Goal: Navigation & Orientation: Find specific page/section

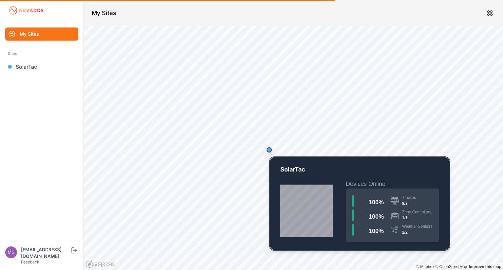
click at [271, 151] on div "Map marker" at bounding box center [269, 149] width 5 height 5
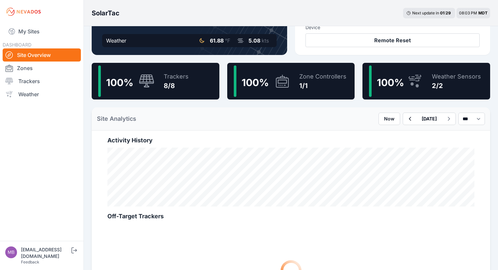
scroll to position [142, 0]
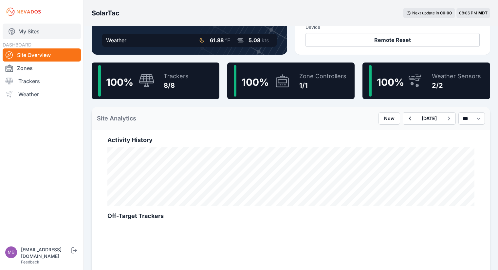
click at [34, 34] on link "My Sites" at bounding box center [42, 32] width 78 height 16
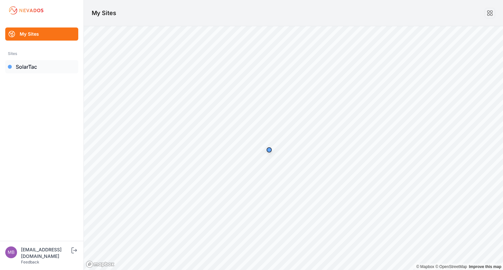
click at [34, 65] on link "SolarTac" at bounding box center [41, 66] width 73 height 13
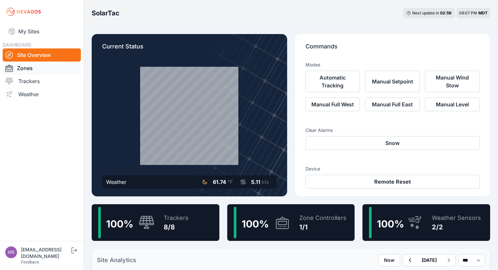
click at [35, 67] on link "Zones" at bounding box center [42, 68] width 78 height 13
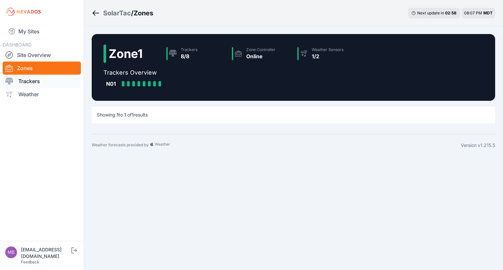
click at [36, 78] on link "Trackers" at bounding box center [42, 81] width 78 height 13
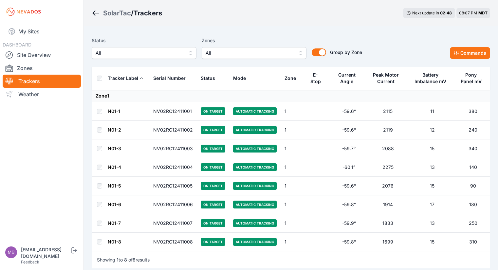
click at [105, 113] on td at bounding box center [100, 111] width 16 height 19
click at [103, 112] on td at bounding box center [100, 111] width 16 height 19
click at [474, 51] on button "Commands" at bounding box center [470, 53] width 40 height 12
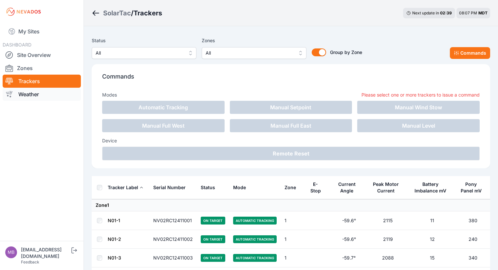
click at [46, 89] on link "Weather" at bounding box center [42, 94] width 78 height 13
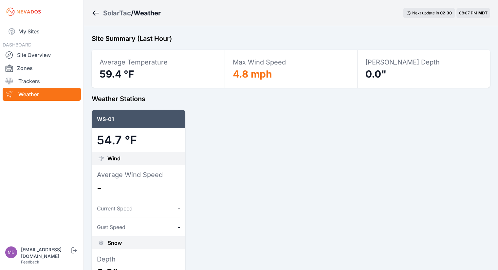
click at [119, 14] on div "SolarTac" at bounding box center [117, 13] width 28 height 9
